Goal: Navigation & Orientation: Find specific page/section

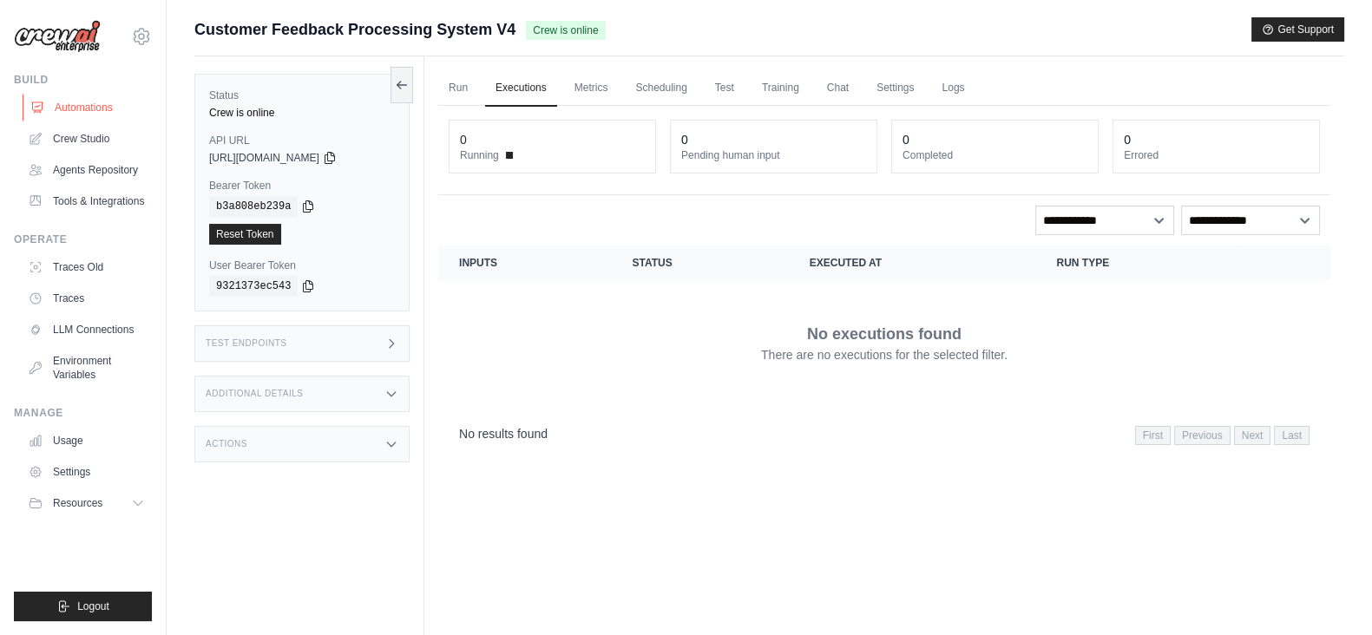
click at [81, 108] on link "Automations" at bounding box center [88, 108] width 131 height 28
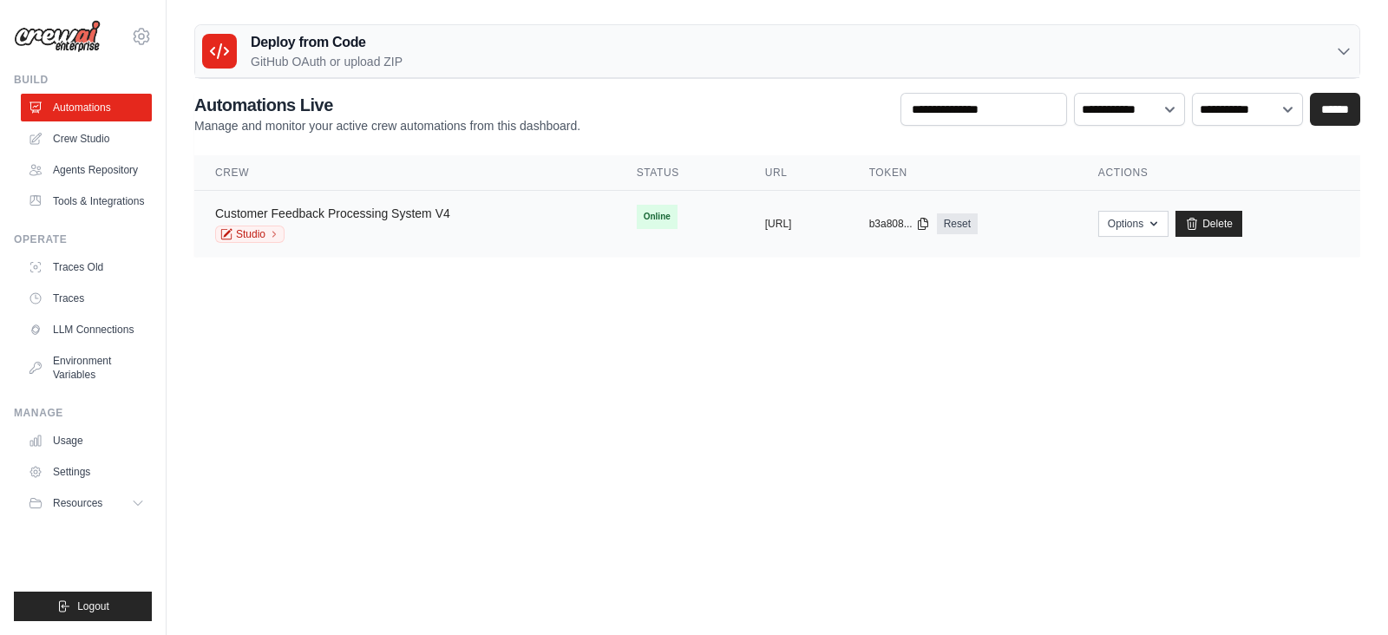
click at [373, 213] on link "Customer Feedback Processing System V4" at bounding box center [332, 213] width 235 height 14
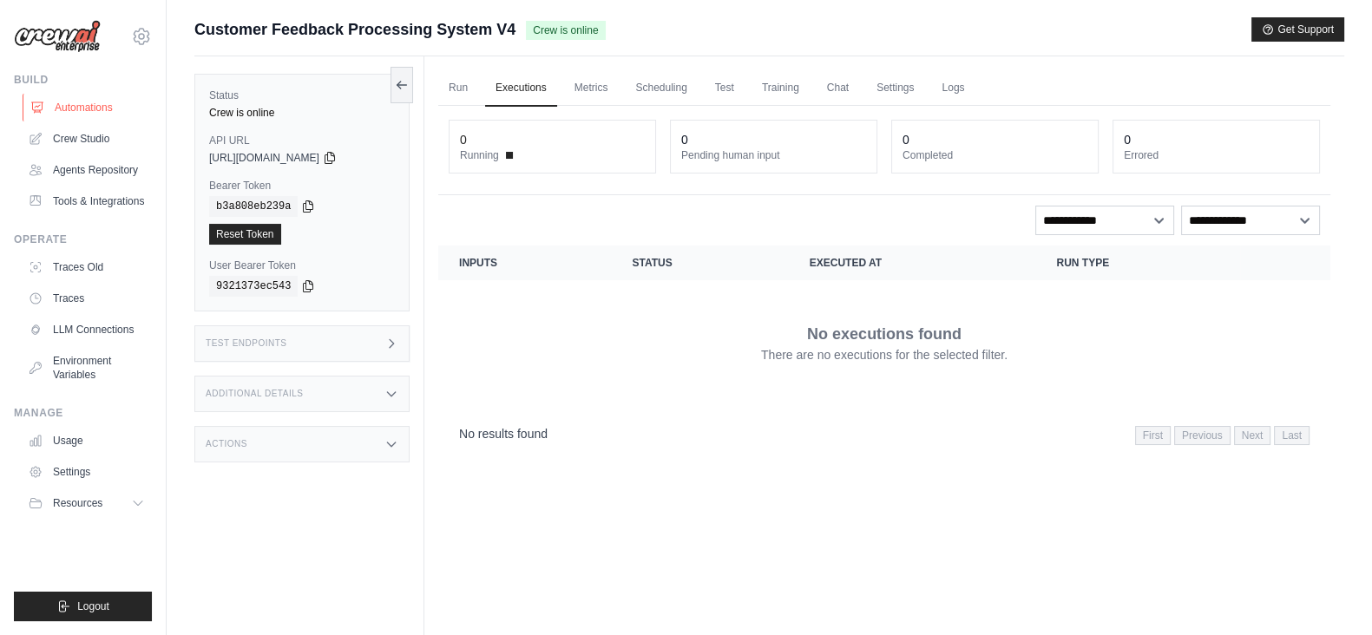
click at [61, 107] on link "Automations" at bounding box center [88, 108] width 131 height 28
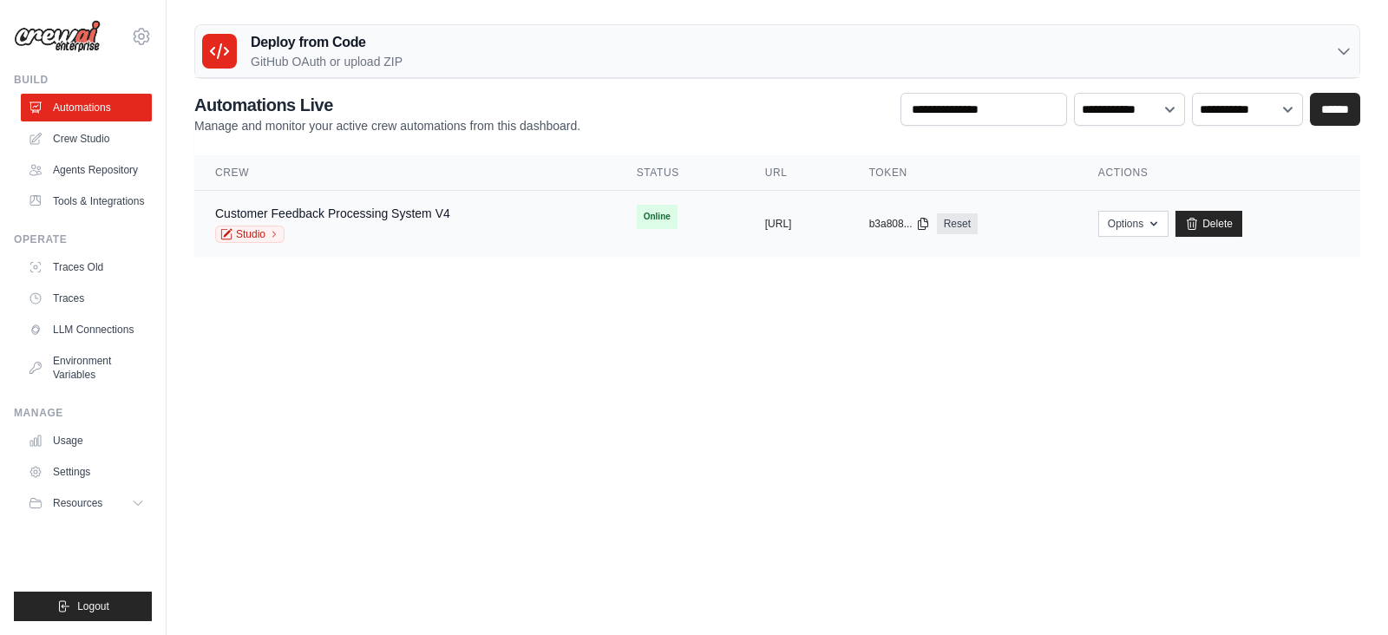
click at [413, 202] on td "Customer Feedback Processing System V4 Studio" at bounding box center [405, 224] width 422 height 67
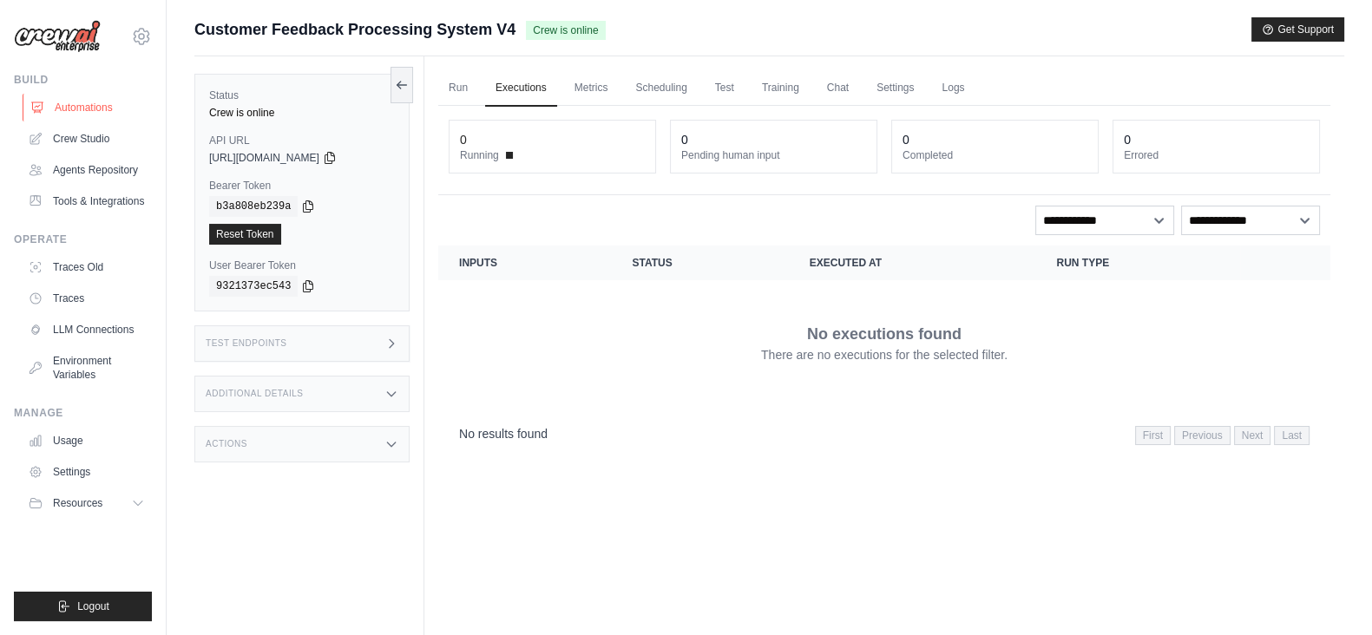
click at [82, 110] on link "Automations" at bounding box center [88, 108] width 131 height 28
